Goal: Transaction & Acquisition: Purchase product/service

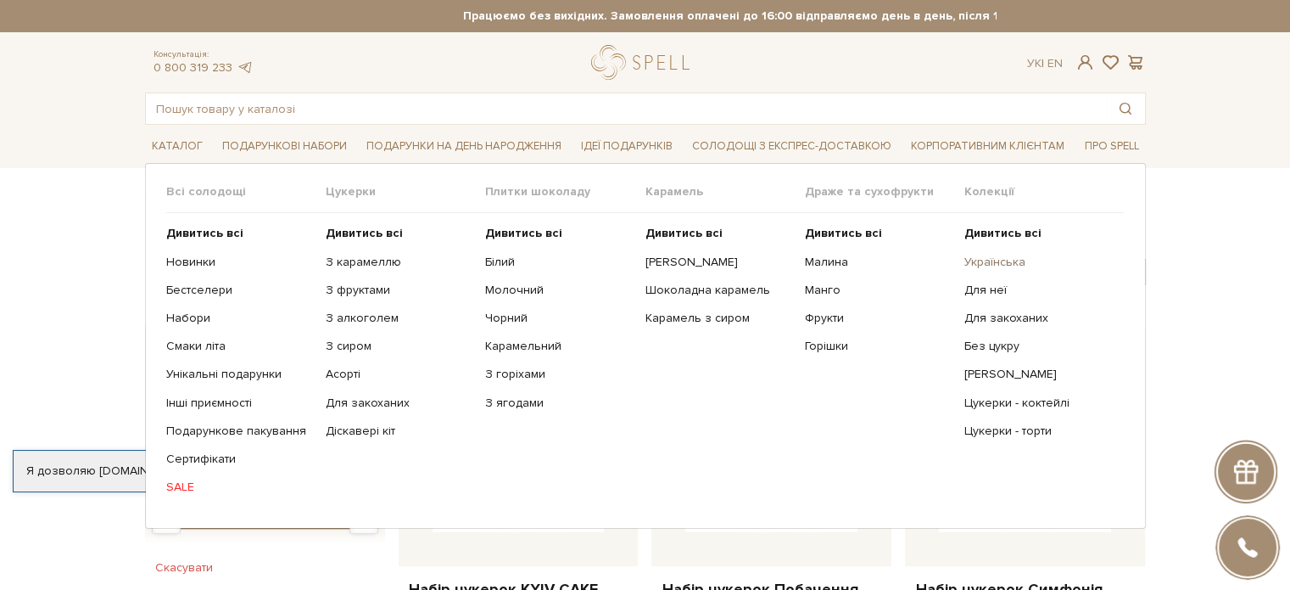
click at [1002, 265] on link "Українська" at bounding box center [1038, 262] width 147 height 15
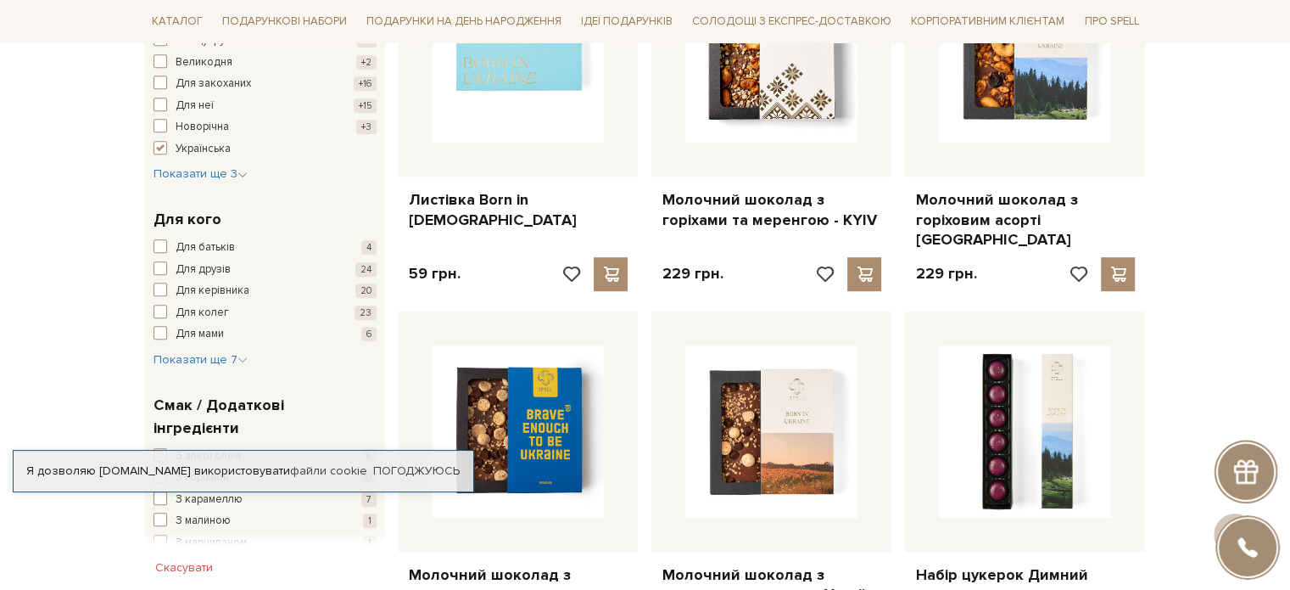
scroll to position [1018, 0]
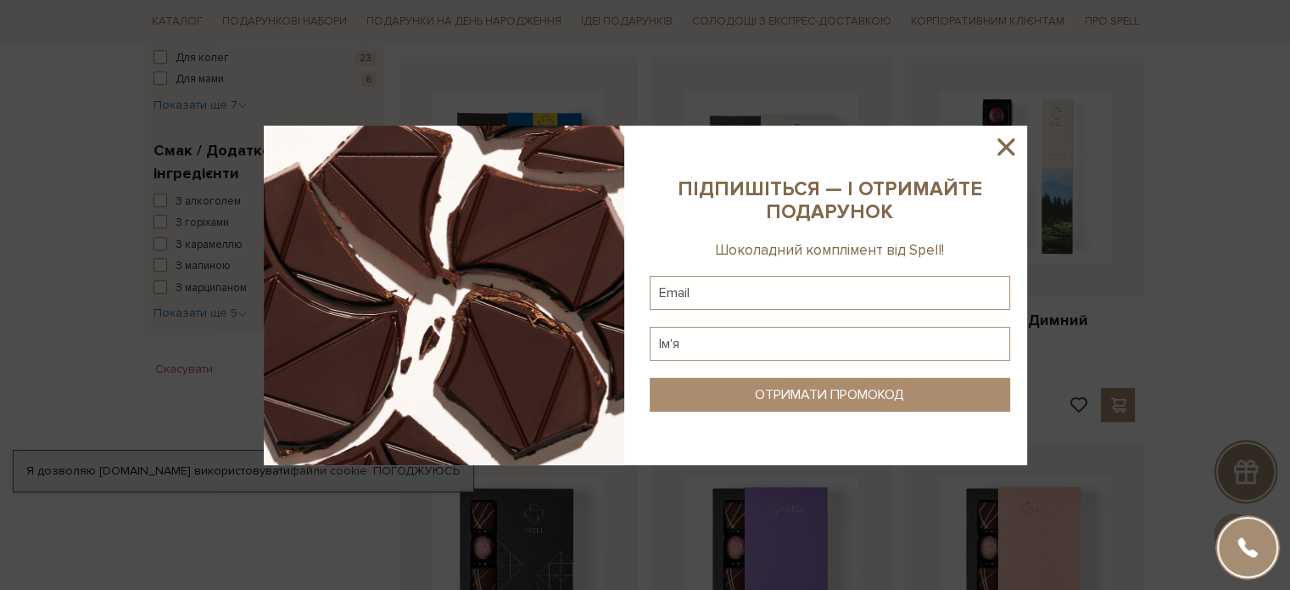
click at [1008, 145] on icon at bounding box center [1006, 146] width 17 height 17
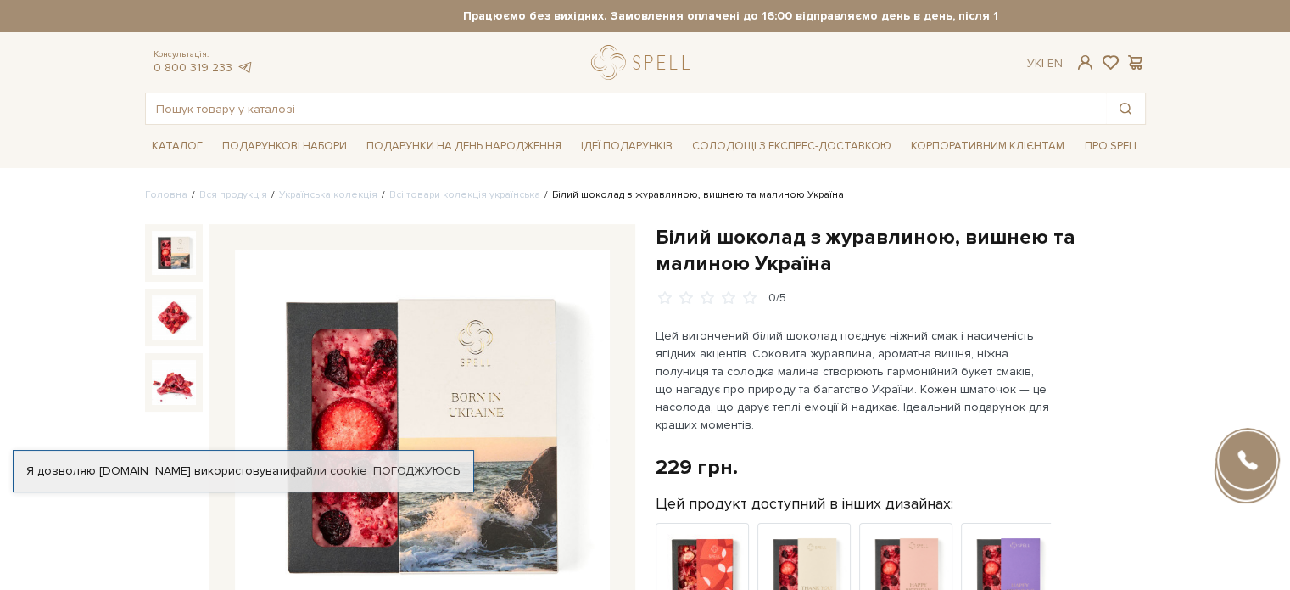
scroll to position [85, 0]
